Goal: Contribute content

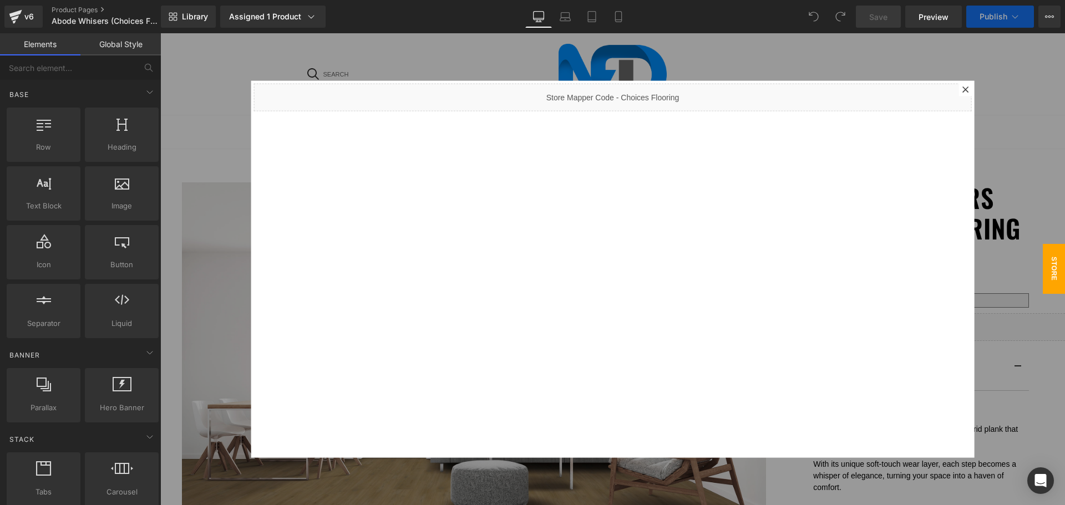
click at [962, 86] on icon at bounding box center [965, 89] width 7 height 7
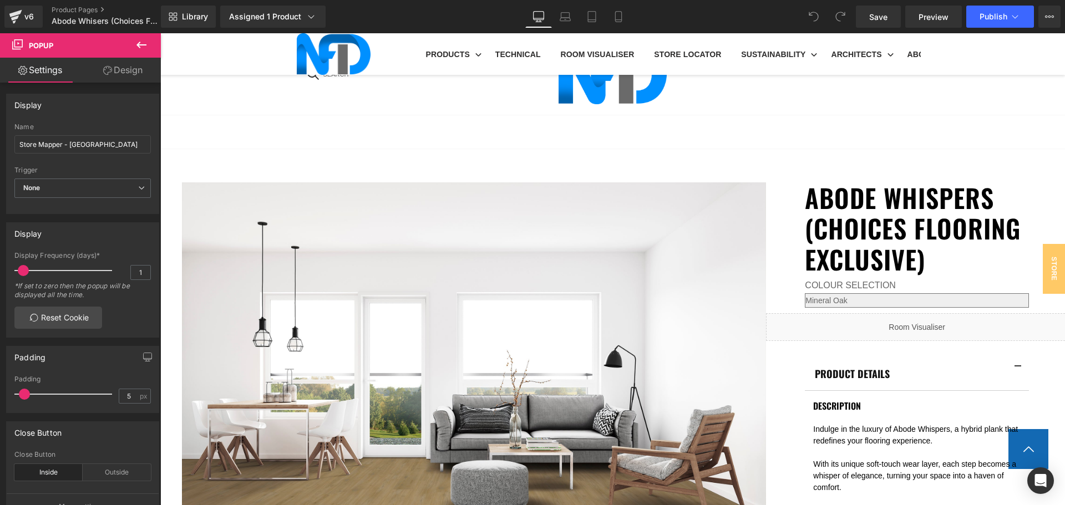
scroll to position [777, 0]
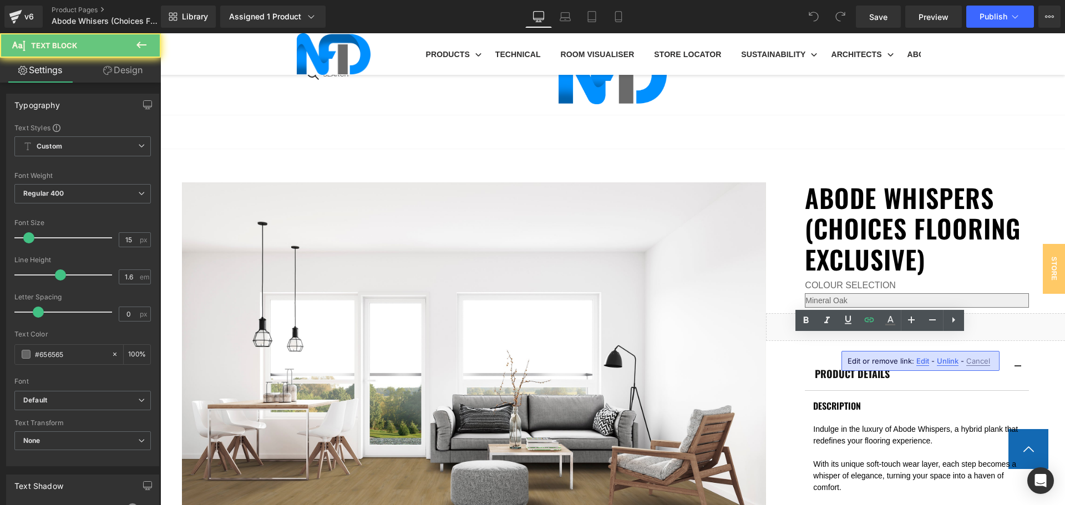
click at [918, 362] on span "Edit" at bounding box center [922, 361] width 13 height 9
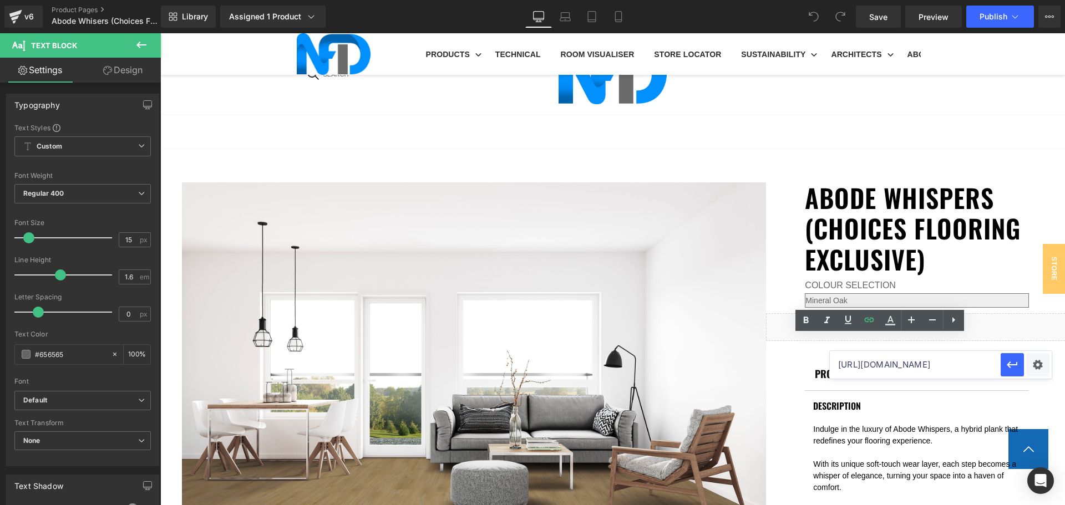
click at [904, 365] on input "https://cdn.shopify.com/s/files/1/0075/7501/1395/files/Acoustic_Brochure_8.0_HY…" at bounding box center [915, 365] width 171 height 28
paste input "https://cdn.shopify.com/s/files/1/0075/7501/1395/files/NFD-Acoustic-Brochure-La…"
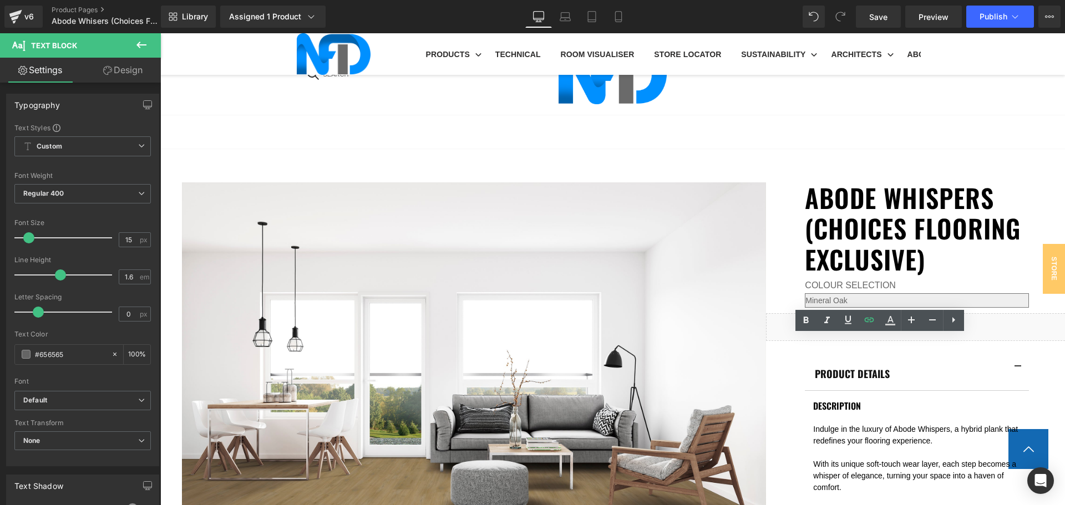
drag, startPoint x: 923, startPoint y: 342, endPoint x: 823, endPoint y: 351, distance: 100.2
click at [870, 322] on icon at bounding box center [869, 319] width 9 height 4
type input "https://cdn.shopify.com/s/files/1/0075/7501/1395/files/NFD-Acoustic-Brochure-La…"
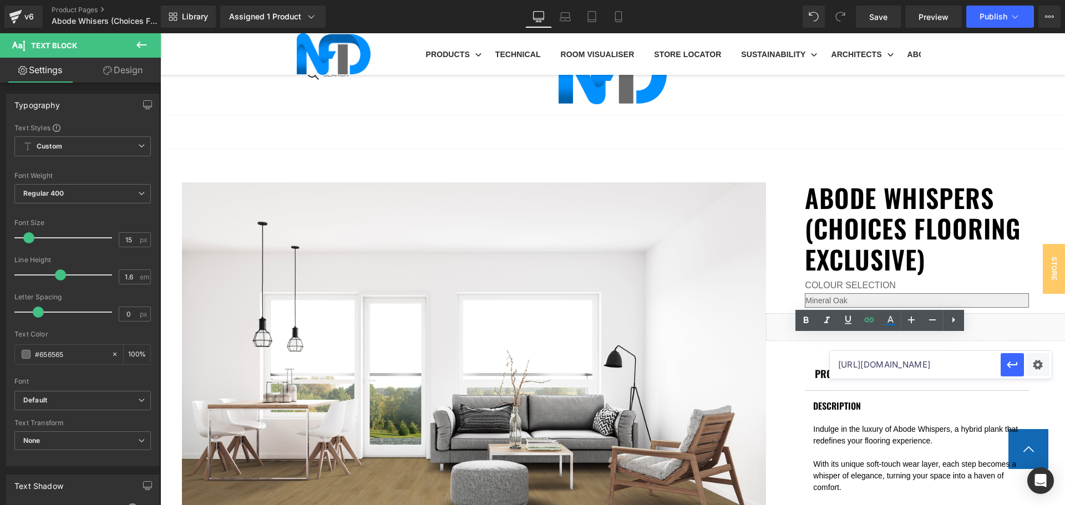
click at [899, 364] on input "https://cdn.shopify.com/s/files/1/0075/7501/1395/files/NFD-Acoustic-Brochure-La…" at bounding box center [915, 365] width 171 height 28
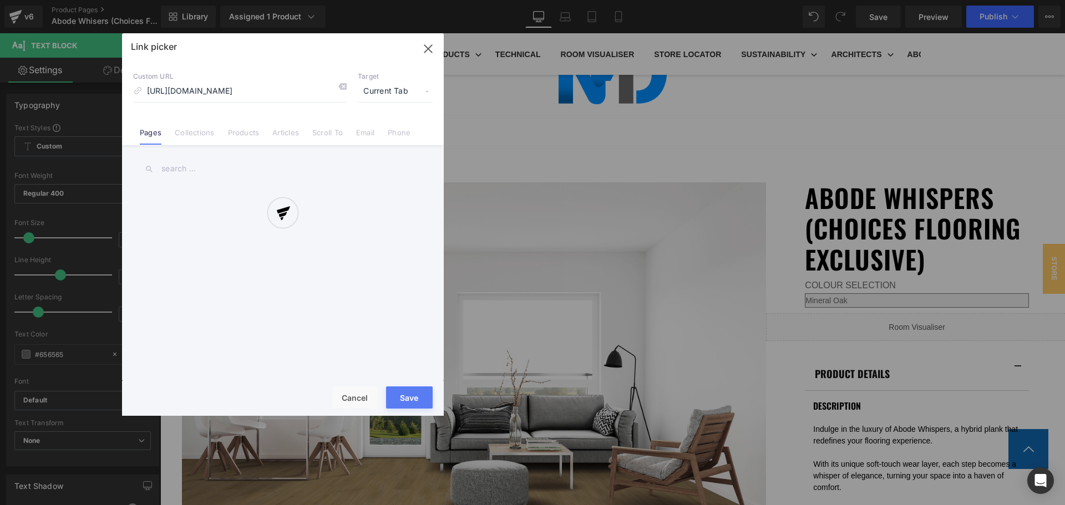
click at [1031, 0] on div "Text Color Highlight Color #333333 Edit or remove link: Edit - Unlink - Cancel …" at bounding box center [532, 0] width 1065 height 0
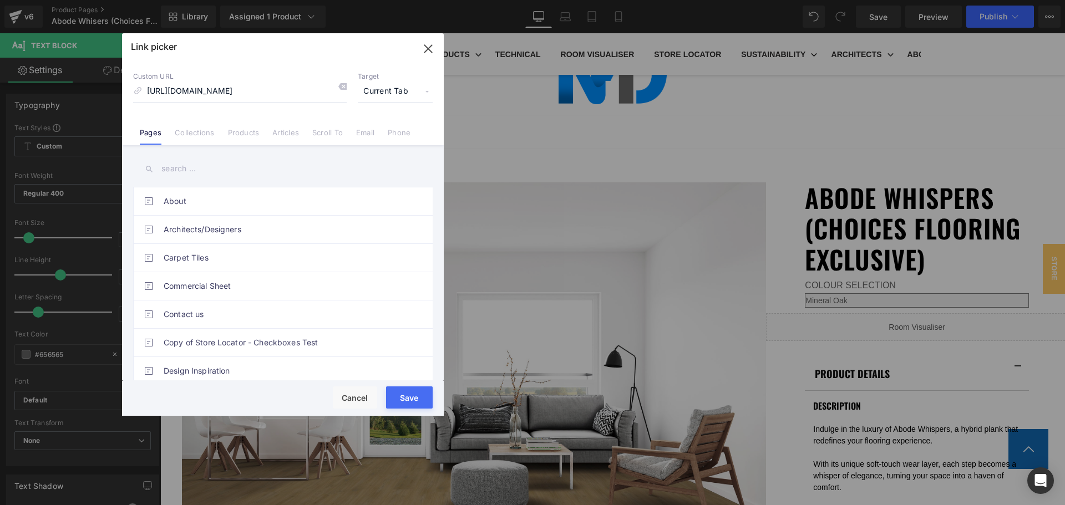
click at [381, 87] on span "Current Tab" at bounding box center [395, 91] width 75 height 21
click at [390, 132] on li "New Tab" at bounding box center [395, 130] width 86 height 19
click at [409, 397] on button "Save" at bounding box center [409, 398] width 47 height 22
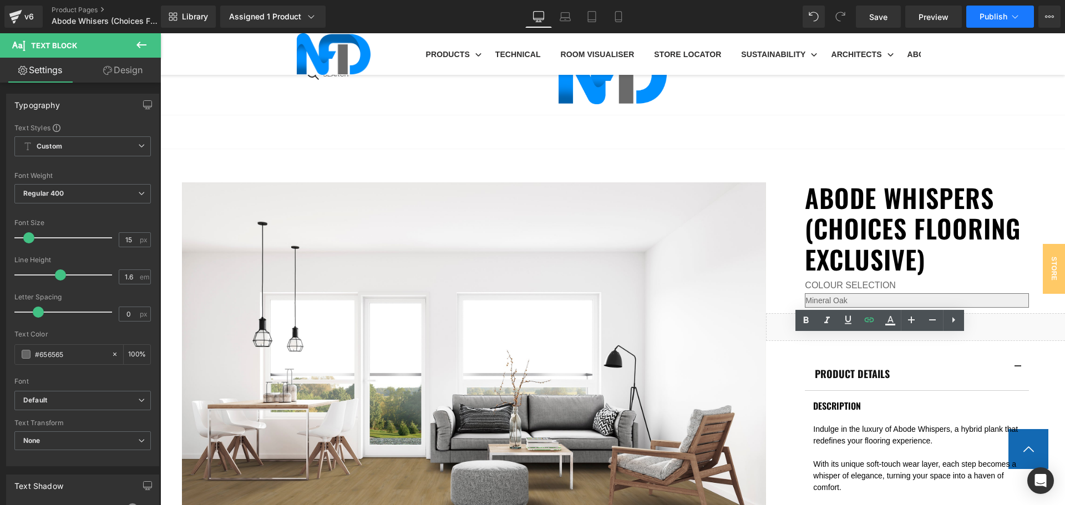
click at [981, 14] on span "Publish" at bounding box center [994, 16] width 28 height 9
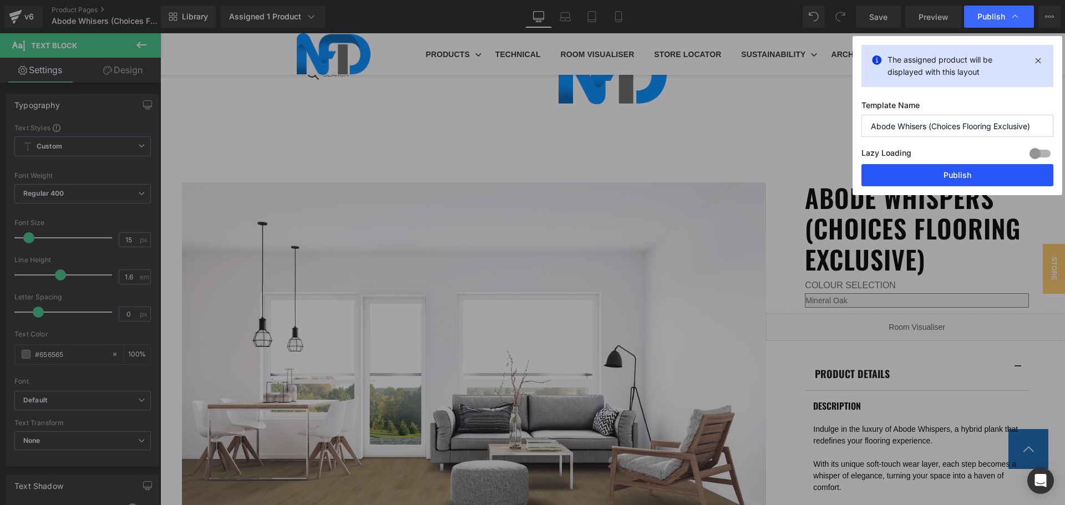
click at [948, 173] on button "Publish" at bounding box center [957, 175] width 192 height 22
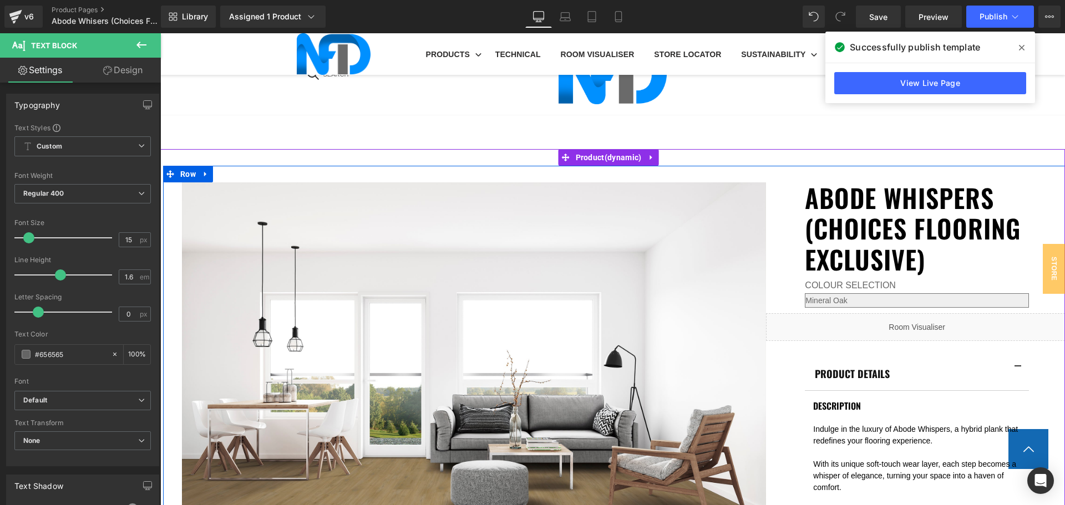
scroll to position [832, 0]
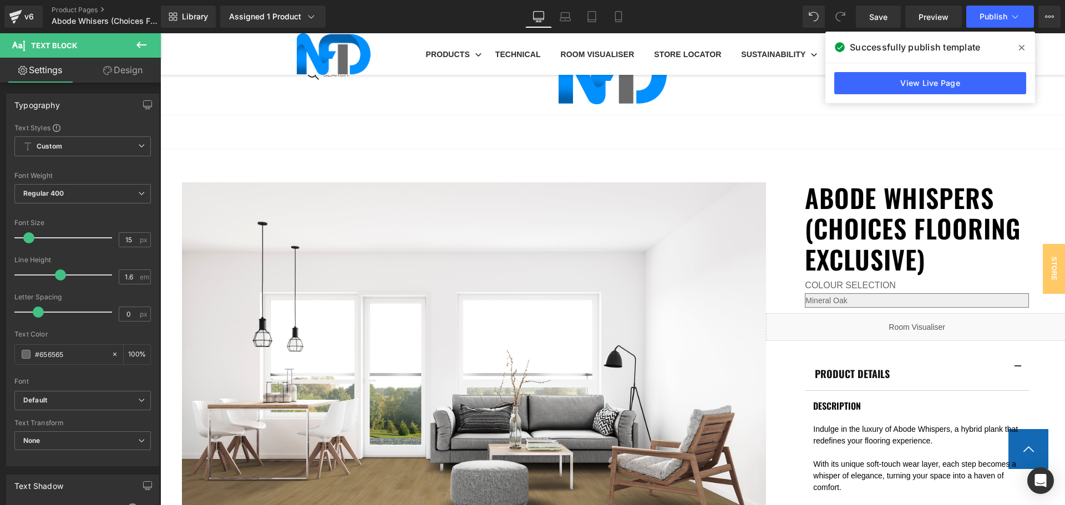
click at [1023, 47] on icon at bounding box center [1022, 48] width 6 height 6
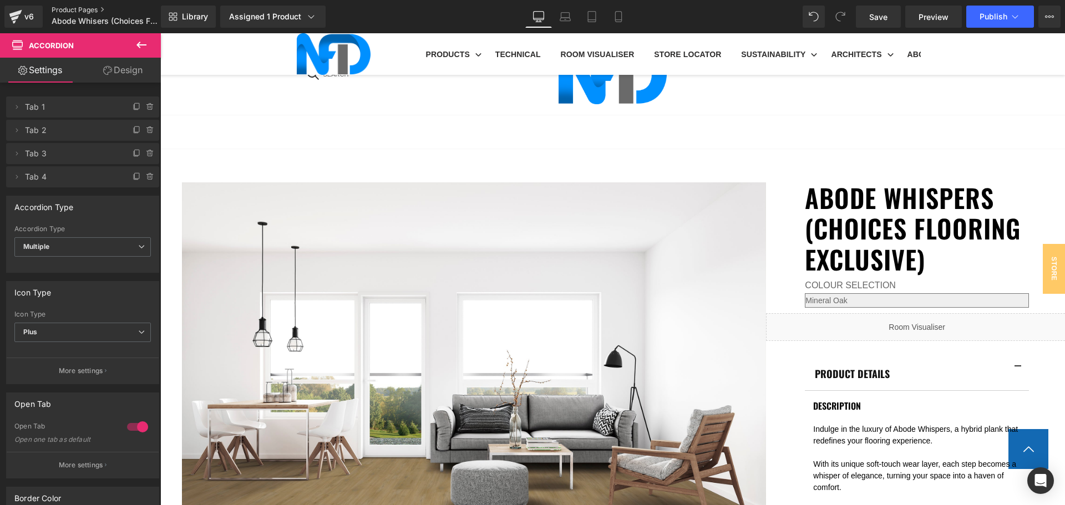
click at [65, 8] on link "Product Pages" at bounding box center [116, 10] width 128 height 9
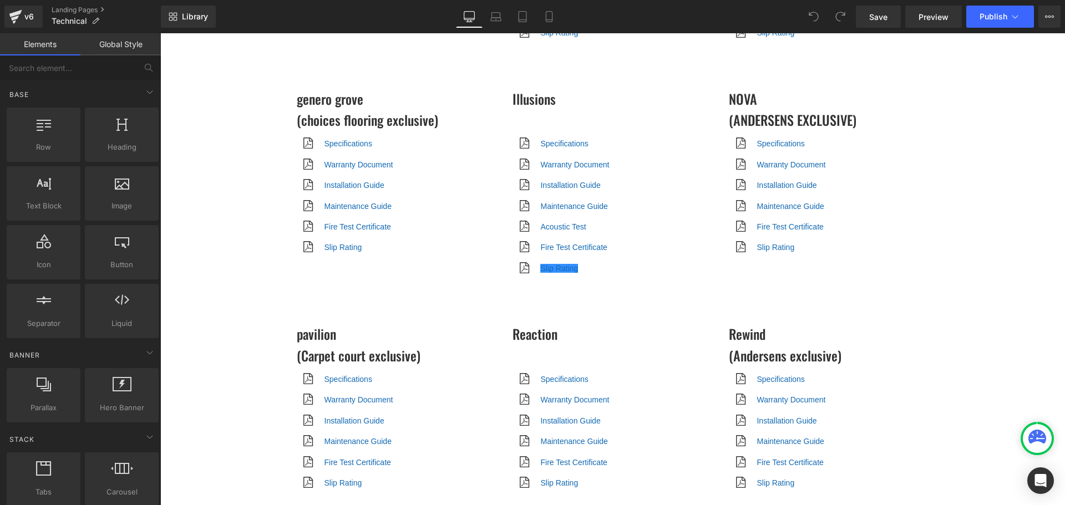
scroll to position [2219, 0]
